Goal: Task Accomplishment & Management: Complete application form

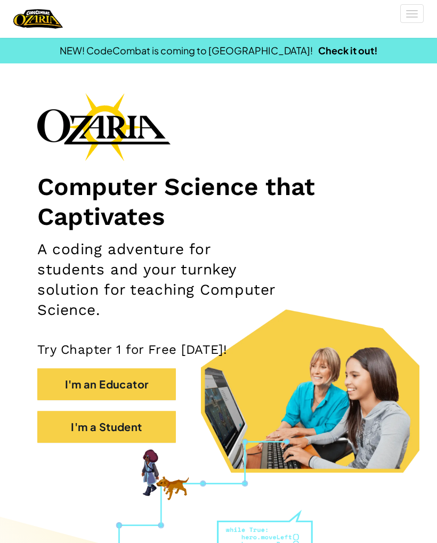
click at [82, 428] on button "I'm a Student" at bounding box center [106, 427] width 139 height 32
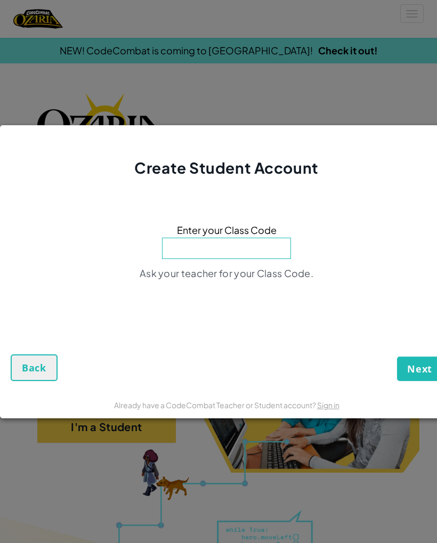
click at [275, 240] on input at bounding box center [226, 248] width 129 height 21
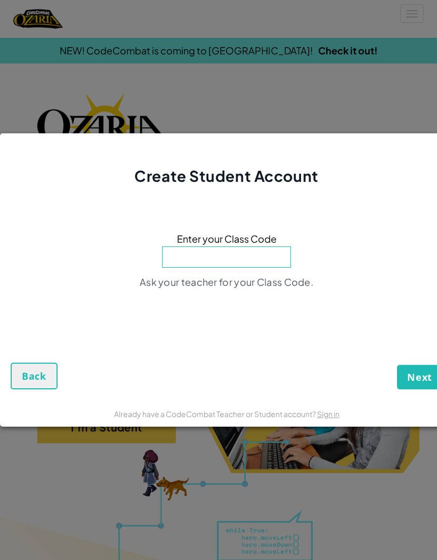
click at [25, 377] on span "Back" at bounding box center [34, 375] width 25 height 13
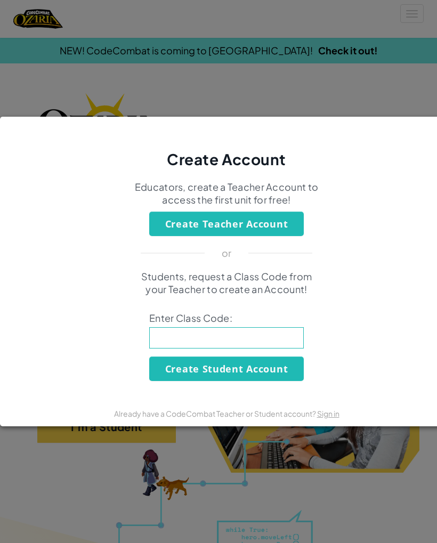
click at [338, 472] on div "Create Account Educators, create a Teacher Account to access the first unit for…" at bounding box center [218, 271] width 437 height 543
click at [269, 370] on button "Create Student Account" at bounding box center [226, 369] width 155 height 25
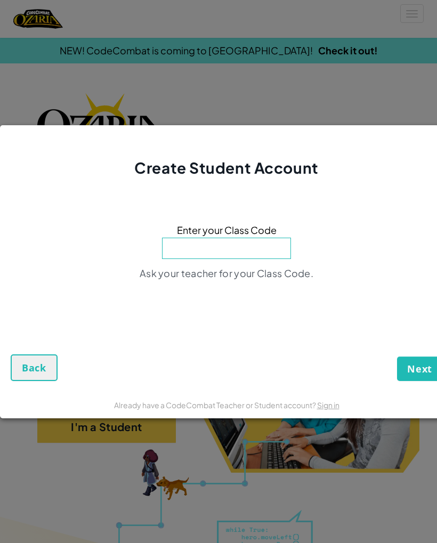
click at [26, 365] on span "Back" at bounding box center [34, 367] width 25 height 13
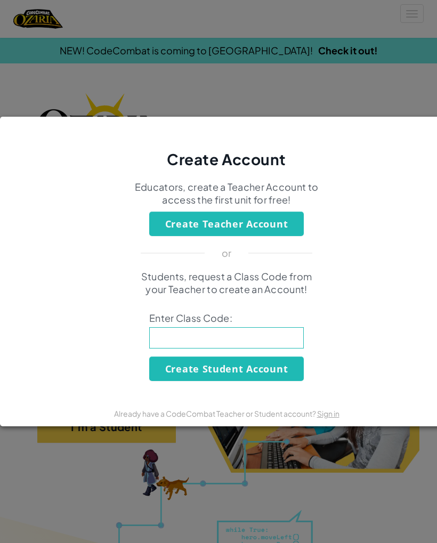
click at [347, 465] on div "Create Account Educators, create a Teacher Account to access the first unit for…" at bounding box center [218, 271] width 437 height 543
click at [351, 465] on div "Create Account Educators, create a Teacher Account to access the first unit for…" at bounding box center [218, 271] width 437 height 543
